Goal: Check status: Check status

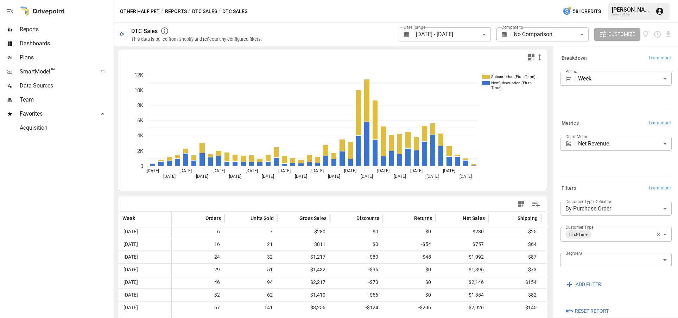
scroll to position [384, 0]
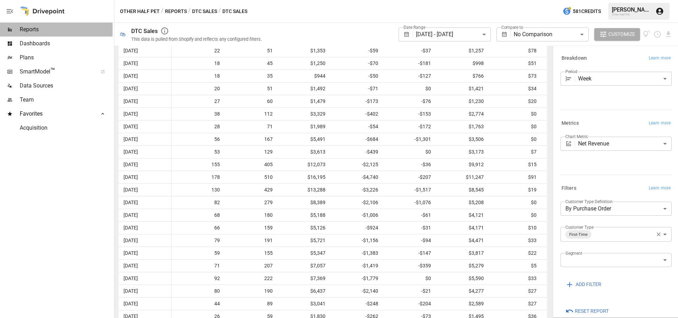
click at [55, 33] on span "Reports" at bounding box center [66, 29] width 93 height 8
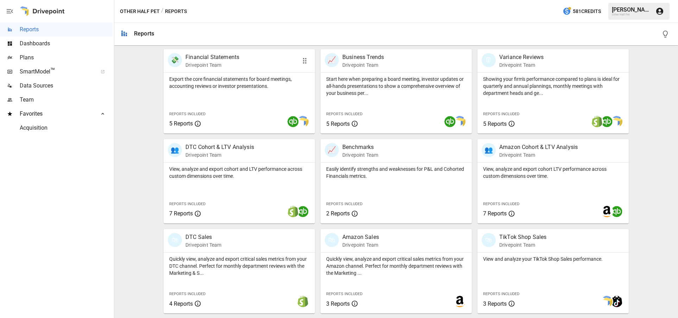
scroll to position [215, 0]
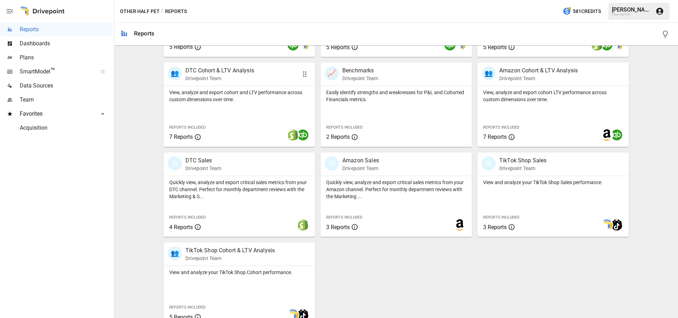
click at [216, 89] on p "View, analyze and export cohort and LTV performance across custom dimensions ov…" at bounding box center [239, 96] width 140 height 14
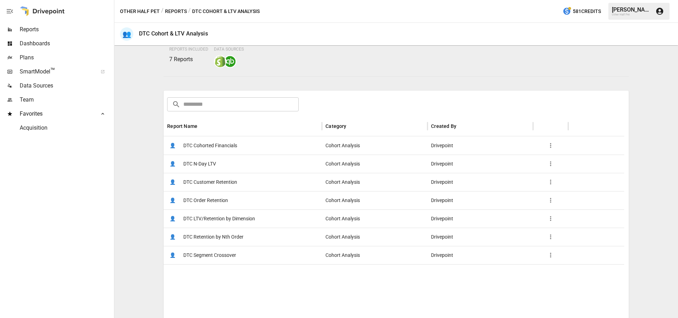
scroll to position [113, 0]
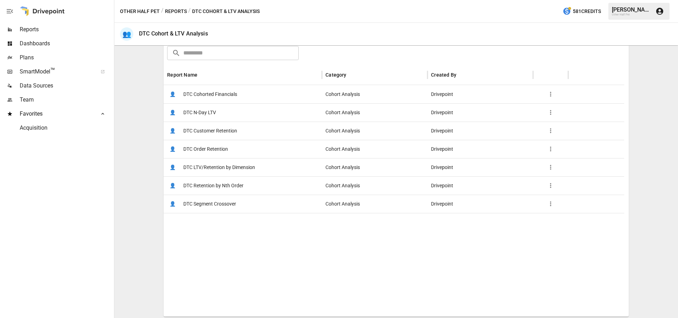
click at [220, 91] on span "DTC Cohorted Financials" at bounding box center [210, 94] width 54 height 18
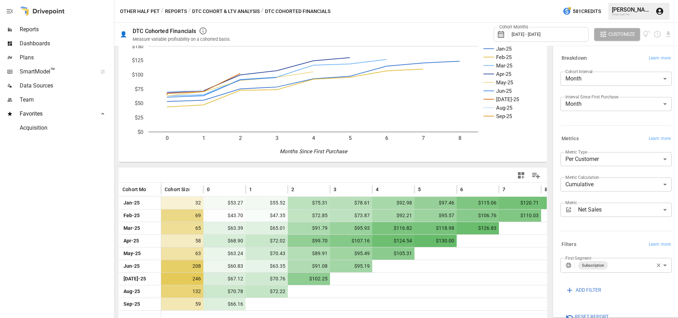
scroll to position [31, 0]
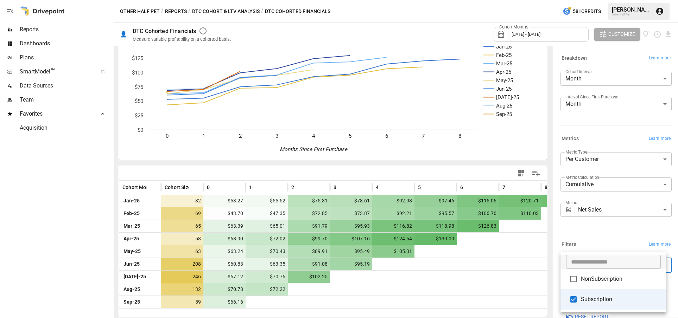
click at [635, 0] on body "Reports Dashboards Plans SmartModel ™ Data Sources Team Favorites Acquisition O…" at bounding box center [339, 0] width 678 height 0
click at [590, 281] on span "NonSubscription" at bounding box center [620, 279] width 80 height 8
type input "**********"
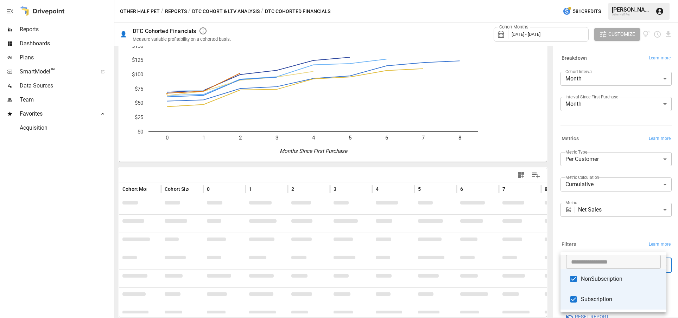
scroll to position [28, 0]
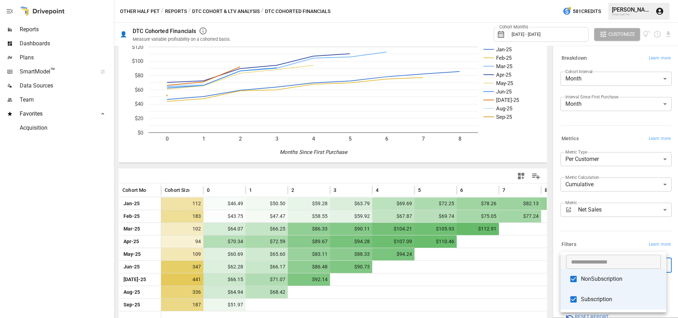
click at [615, 231] on div at bounding box center [339, 159] width 678 height 318
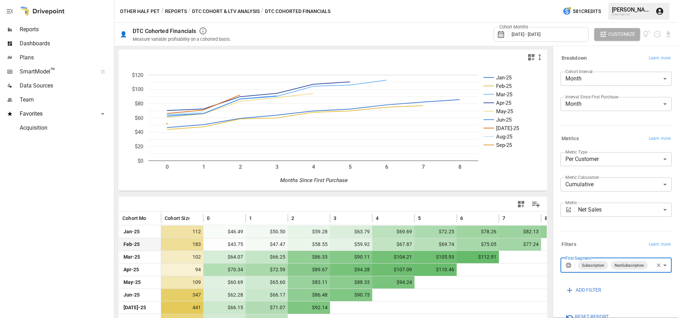
scroll to position [31, 0]
